Goal: Task Accomplishment & Management: Manage account settings

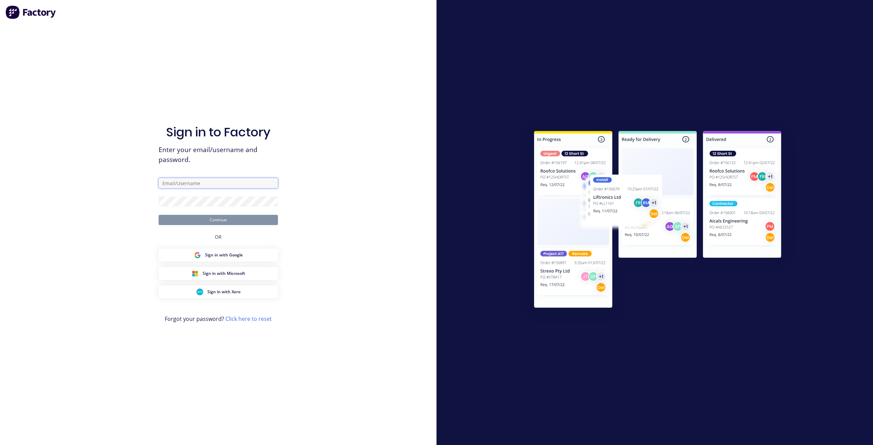
click at [198, 183] on input "text" at bounding box center [218, 183] width 119 height 10
type input "[PERSON_NAME][EMAIL_ADDRESS][DOMAIN_NAME]"
click at [316, 386] on div "Sign in to Factory Enter your email/username and password. [PERSON_NAME][EMAIL_…" at bounding box center [218, 222] width 436 height 445
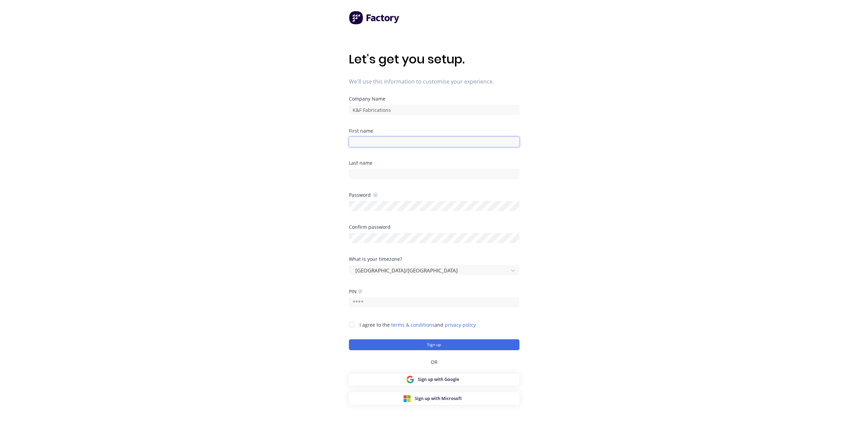
click at [391, 146] on input at bounding box center [434, 142] width 170 height 10
type input "Tim"
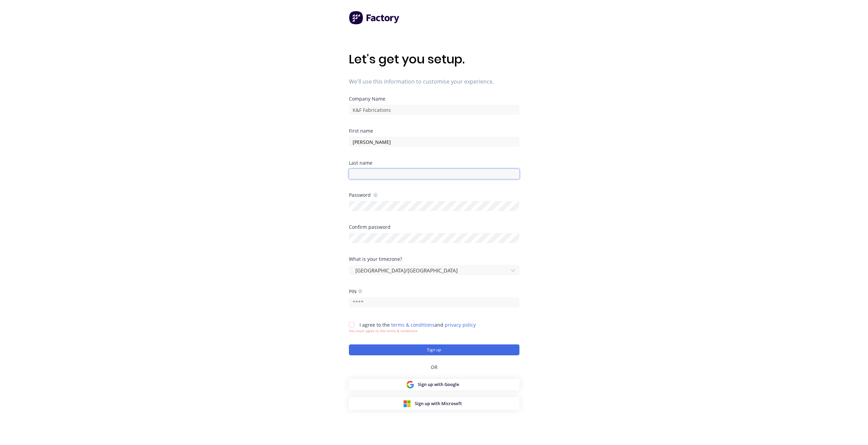
click at [383, 171] on input at bounding box center [434, 174] width 170 height 10
type input "Minett"
click at [377, 200] on div at bounding box center [434, 205] width 170 height 12
click at [376, 305] on input "text" at bounding box center [434, 302] width 170 height 10
type input "2804"
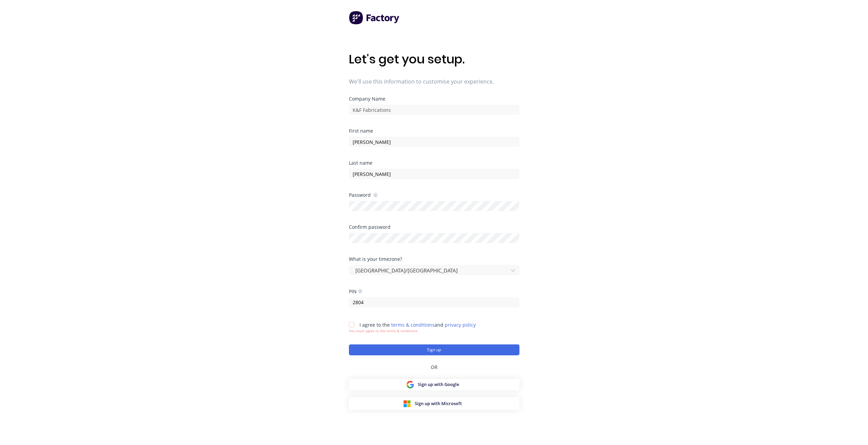
click at [353, 326] on div at bounding box center [352, 325] width 14 height 14
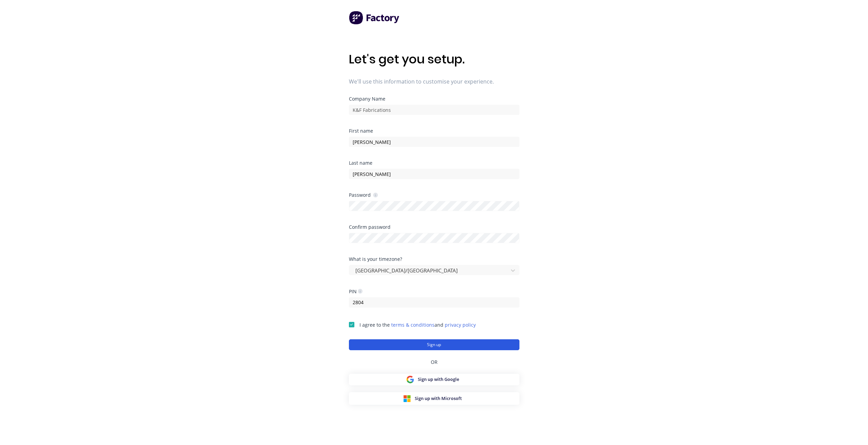
click at [393, 347] on button "Sign up" at bounding box center [434, 344] width 170 height 11
click at [463, 341] on button "Sign up" at bounding box center [434, 344] width 170 height 11
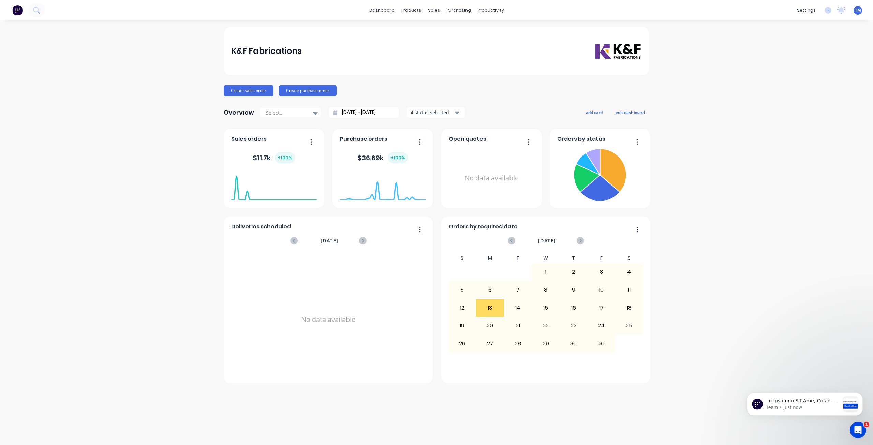
click at [446, 41] on div "K&F Fabrications" at bounding box center [436, 51] width 425 height 48
click at [528, 86] on div "Create sales order Create purchase order" at bounding box center [436, 90] width 425 height 11
click at [390, 11] on link "dashboard" at bounding box center [382, 10] width 32 height 10
click at [413, 10] on div "products" at bounding box center [411, 10] width 27 height 10
click at [424, 50] on link "Materials" at bounding box center [445, 47] width 90 height 14
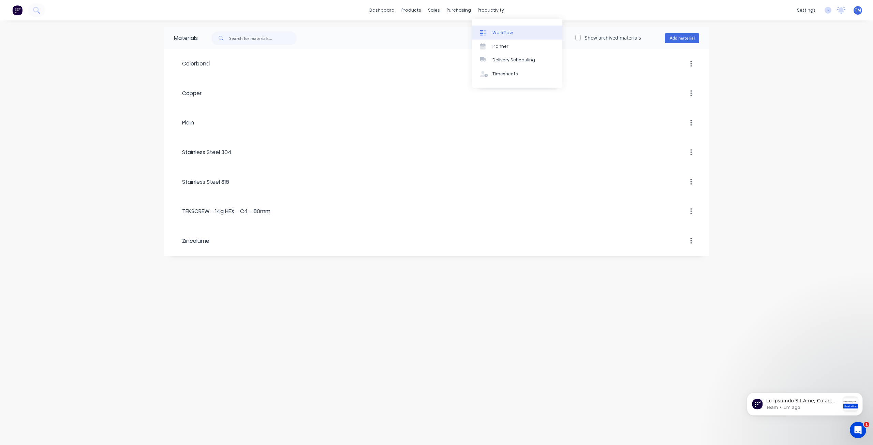
click at [507, 39] on link "Workflow" at bounding box center [517, 33] width 90 height 14
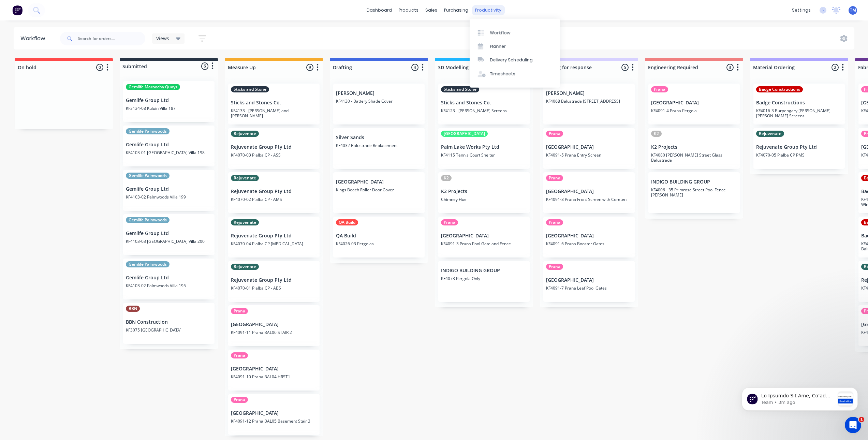
click at [480, 11] on div "productivity" at bounding box center [487, 10] width 33 height 10
click at [489, 33] on link "Workflow" at bounding box center [514, 33] width 90 height 14
click at [381, 346] on div "On hold 0 Status colour #FF4949 hex #FF4949 Save Cancel Notifications Email SMS…" at bounding box center [810, 247] width 1631 height 378
drag, startPoint x: 863, startPoint y: 7, endPoint x: 859, endPoint y: 10, distance: 5.2
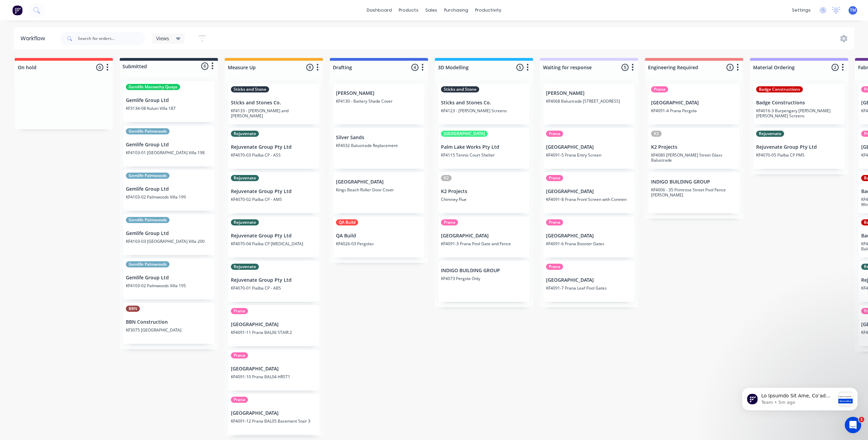
click at [863, 8] on div "settings No new notifications Mark all as read You have no notifications TM K&F…" at bounding box center [827, 10] width 79 height 10
click at [852, 13] on div "TM K&F Fabrications Tim Minett Administrator Profile Sign out" at bounding box center [852, 10] width 9 height 9
click at [852, 12] on span "TM" at bounding box center [852, 10] width 6 height 6
click at [693, 16] on div "dashboard products sales purchasing productivity dashboard products Product Cat…" at bounding box center [434, 10] width 868 height 20
